Goal: Find specific page/section: Find specific page/section

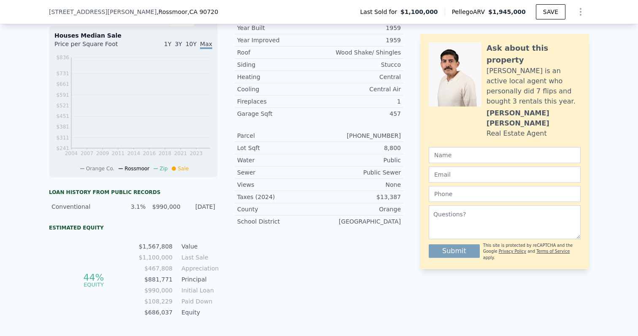
scroll to position [134, 0]
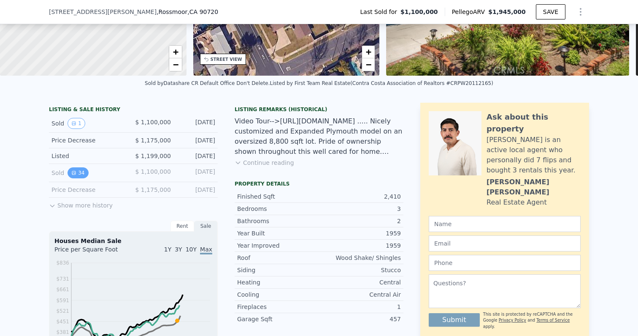
click at [80, 174] on button "34" at bounding box center [78, 172] width 21 height 11
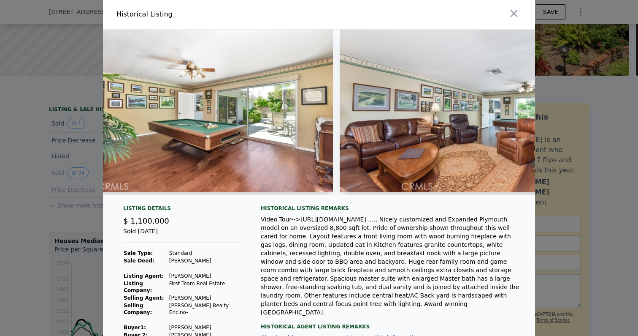
scroll to position [0, 4787]
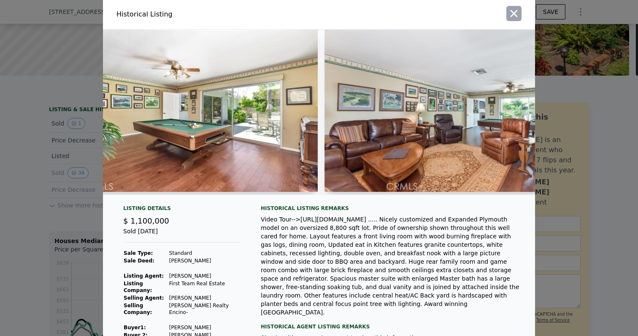
click at [516, 12] on icon "button" at bounding box center [514, 14] width 12 height 12
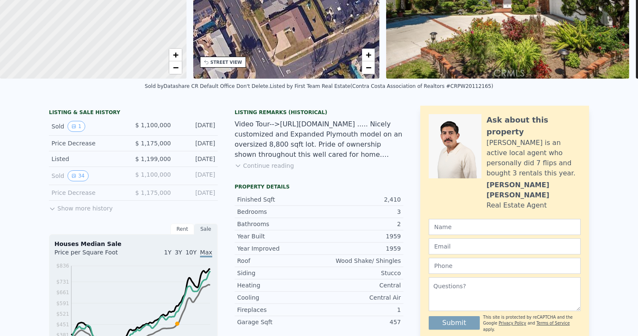
scroll to position [0, 0]
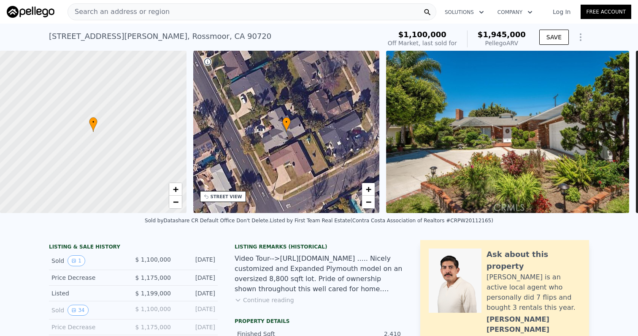
click at [219, 17] on div "Search an address or region" at bounding box center [252, 11] width 369 height 17
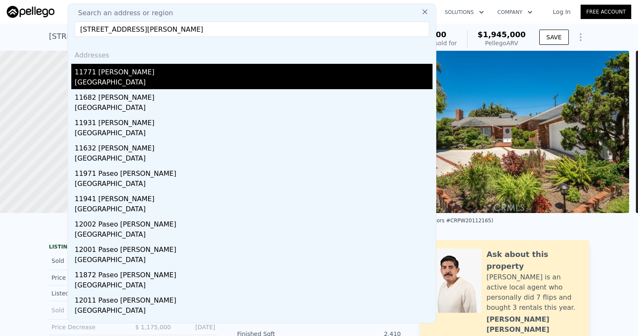
type input "[STREET_ADDRESS][PERSON_NAME]"
click at [136, 79] on div "[GEOGRAPHIC_DATA]" at bounding box center [254, 83] width 358 height 12
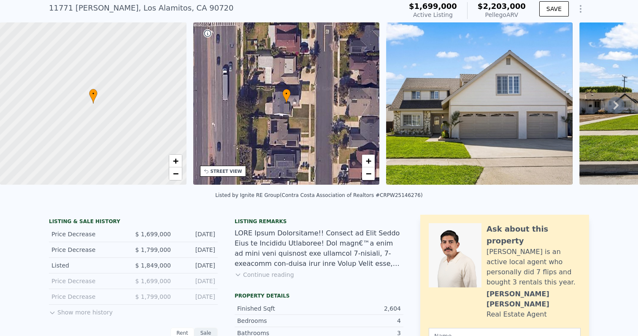
scroll to position [32, 0]
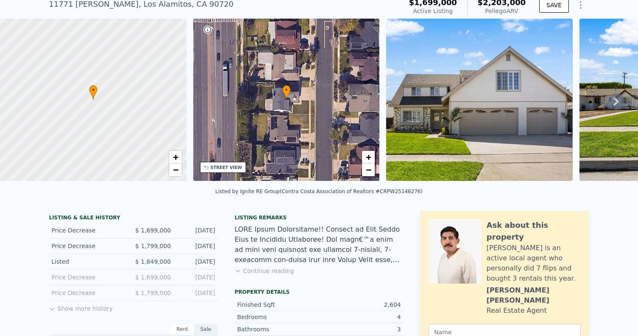
click at [95, 302] on button "Show more history" at bounding box center [81, 306] width 64 height 12
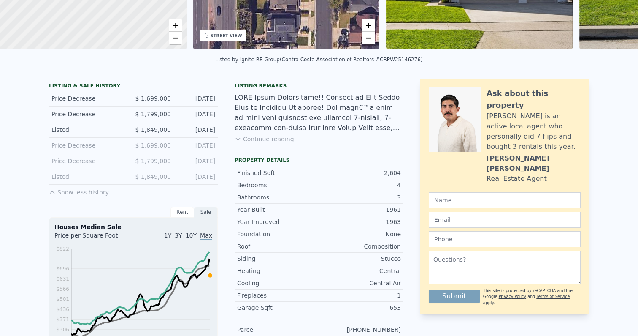
scroll to position [0, 0]
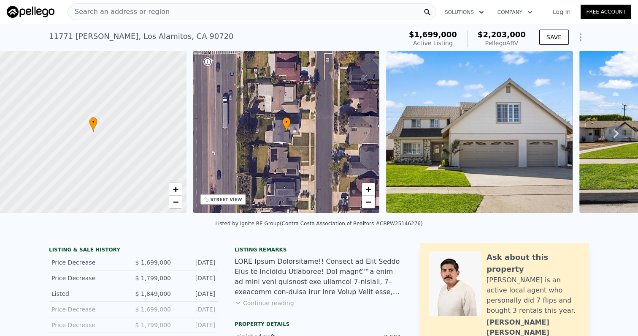
click at [155, 13] on span "Search an address or region" at bounding box center [119, 12] width 102 height 10
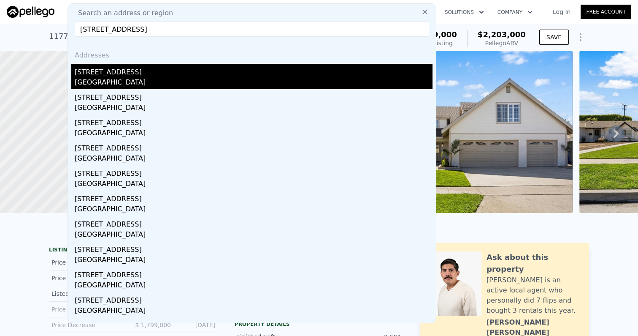
type input "[STREET_ADDRESS]"
click at [146, 75] on div "[STREET_ADDRESS]" at bounding box center [254, 71] width 358 height 14
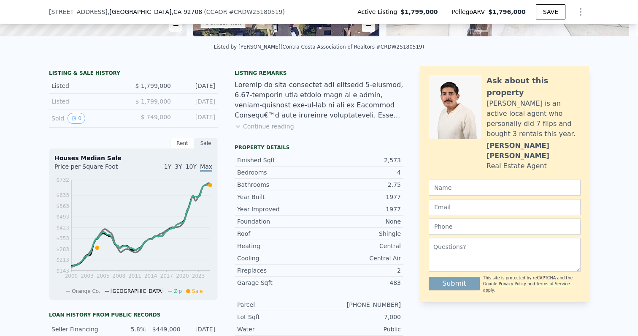
scroll to position [140, 0]
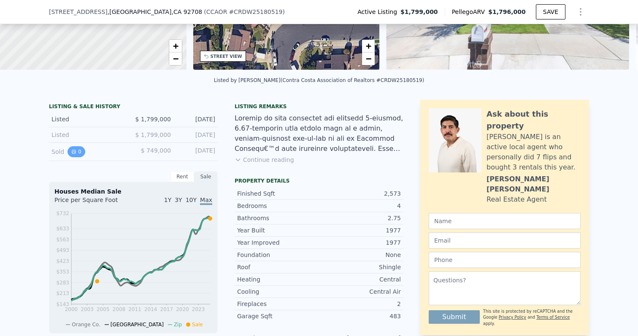
click at [83, 153] on button "0" at bounding box center [77, 151] width 18 height 11
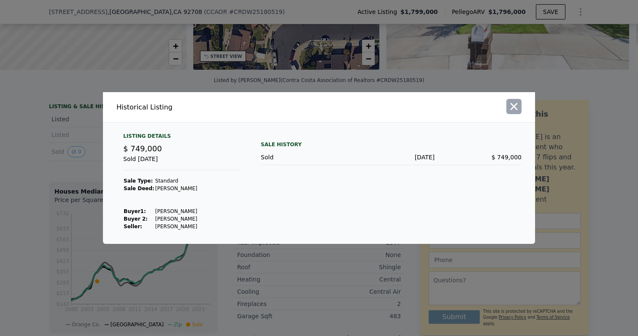
click at [514, 108] on icon "button" at bounding box center [514, 106] width 12 height 12
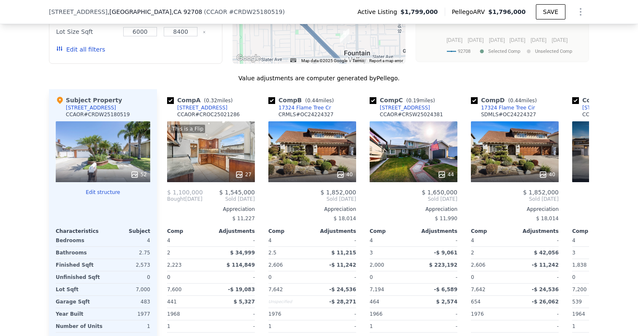
scroll to position [833, 0]
